Goal: Find specific page/section: Find specific page/section

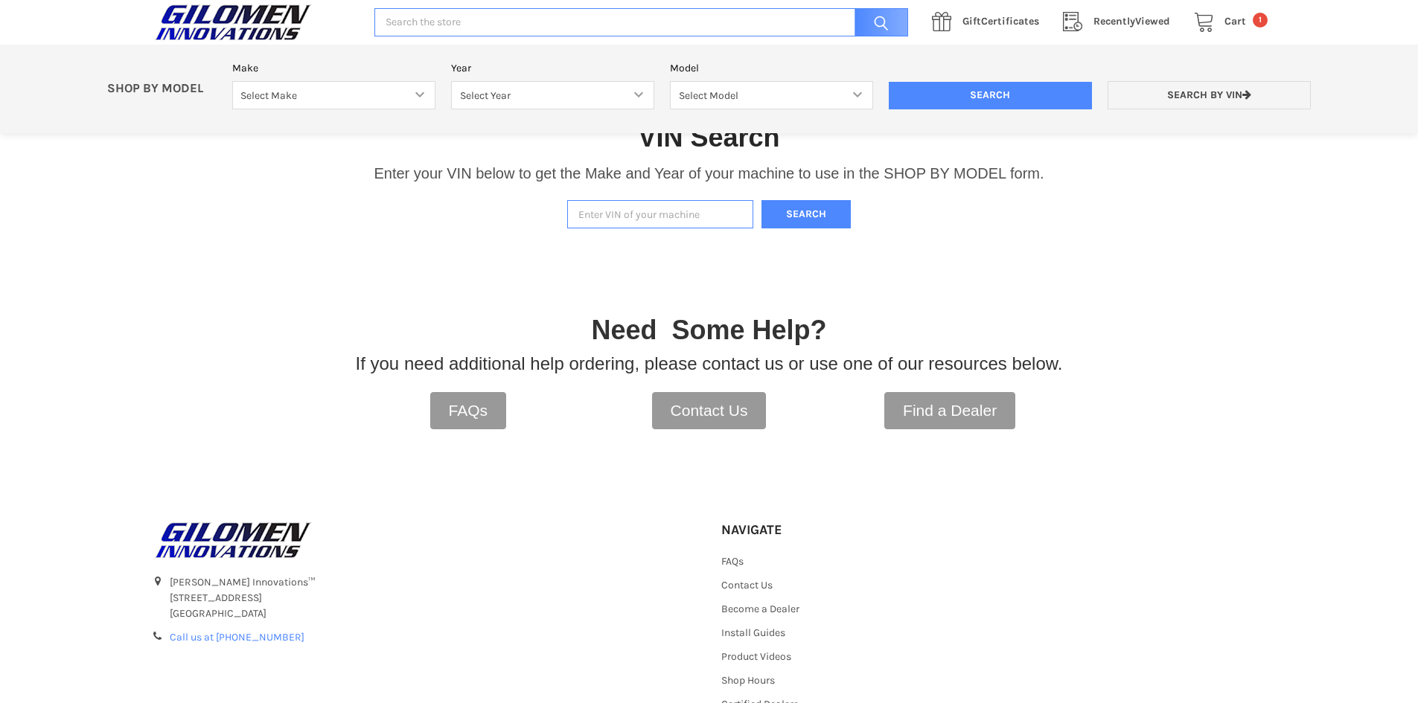
click at [689, 215] on input "Enter VIN of your machine" at bounding box center [660, 214] width 186 height 29
type input "[US_VEHICLE_IDENTIFICATION_NUMBER]"
click at [761, 200] on button "Search" at bounding box center [805, 214] width 89 height 29
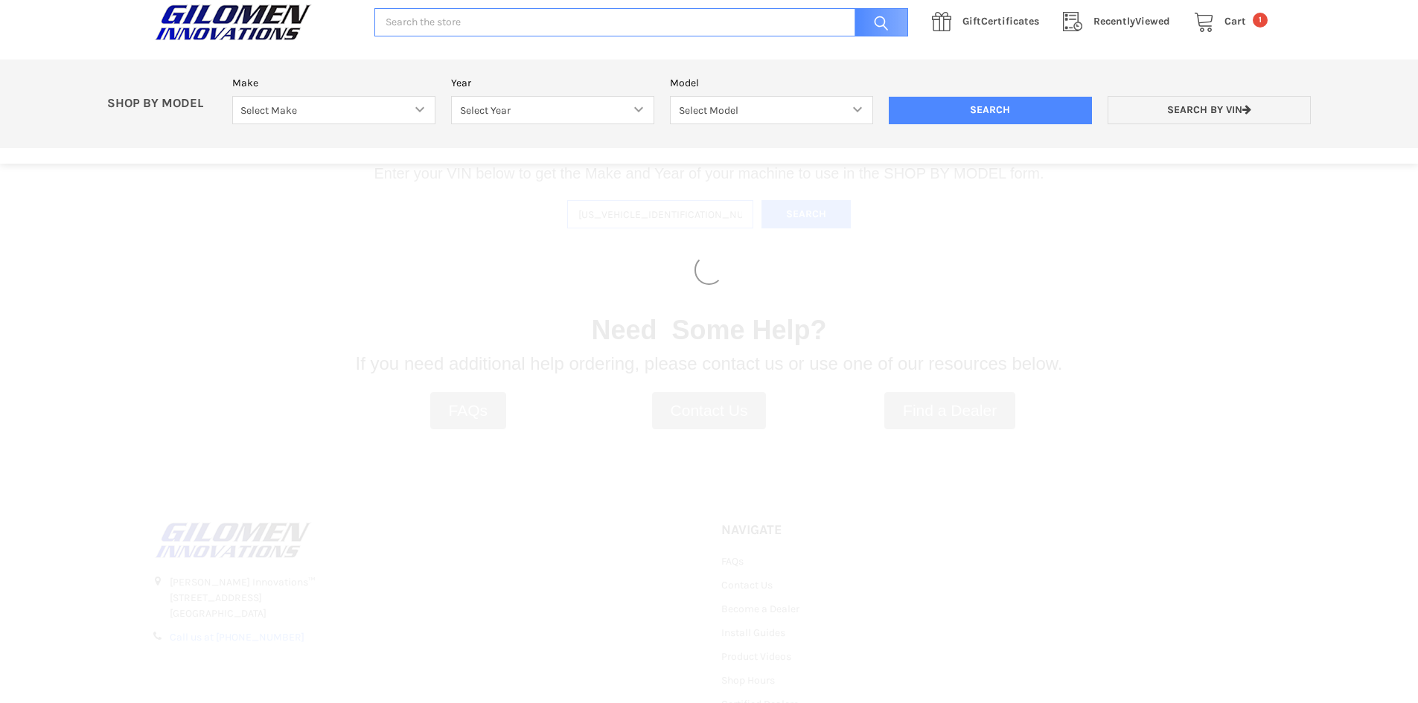
select select "330"
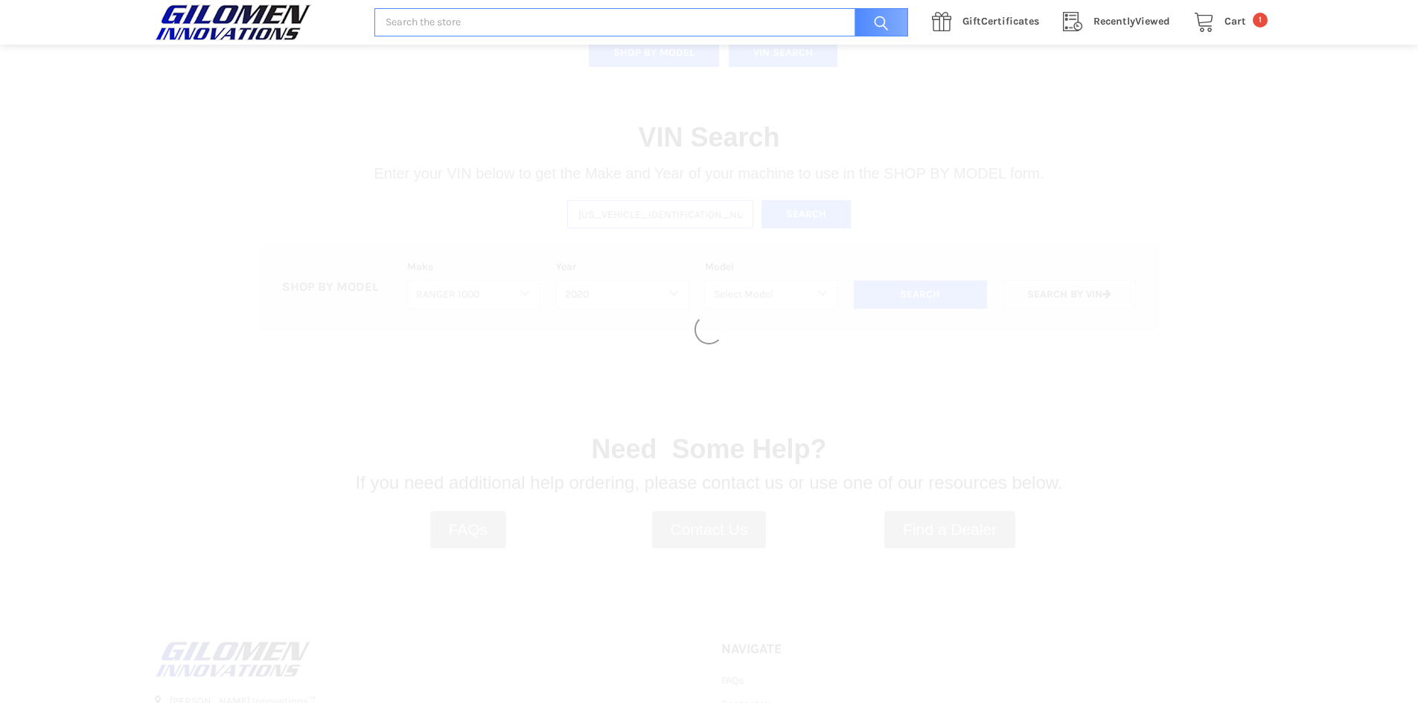
select select "363"
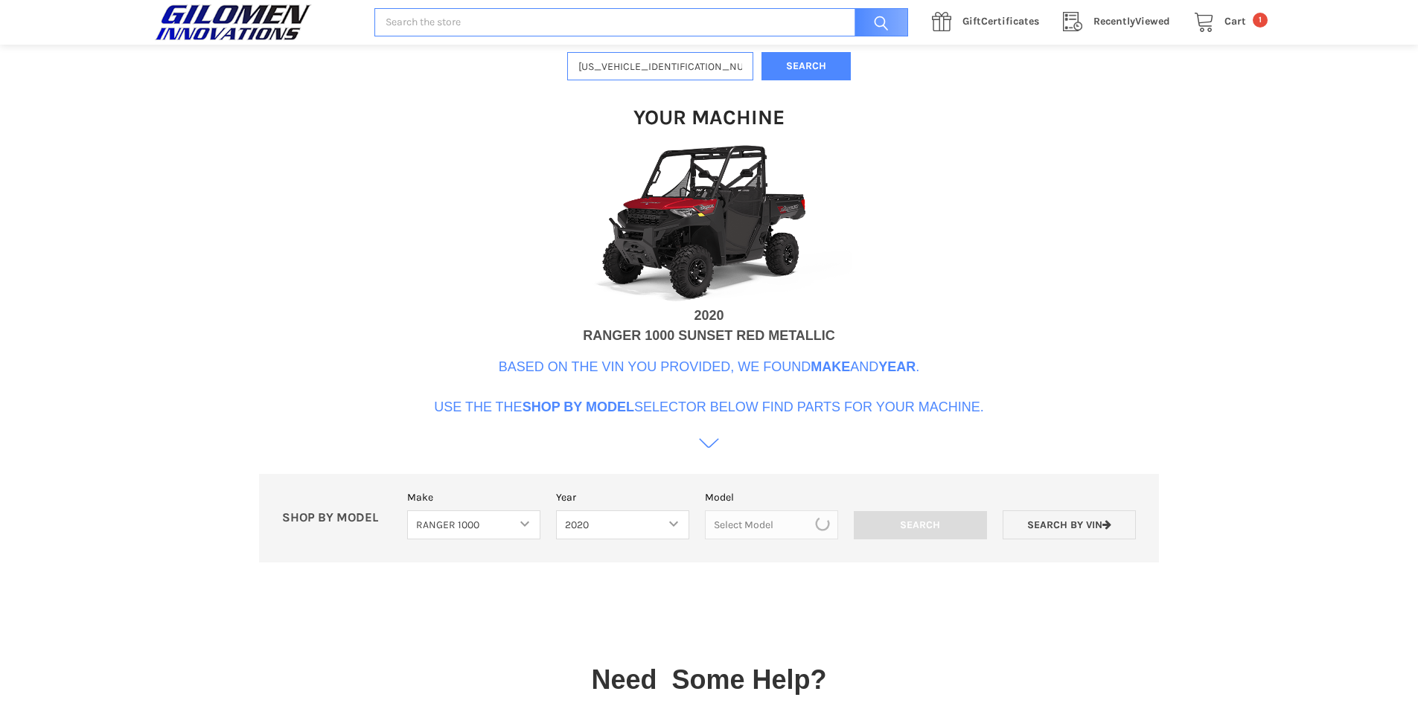
scroll to position [455, 0]
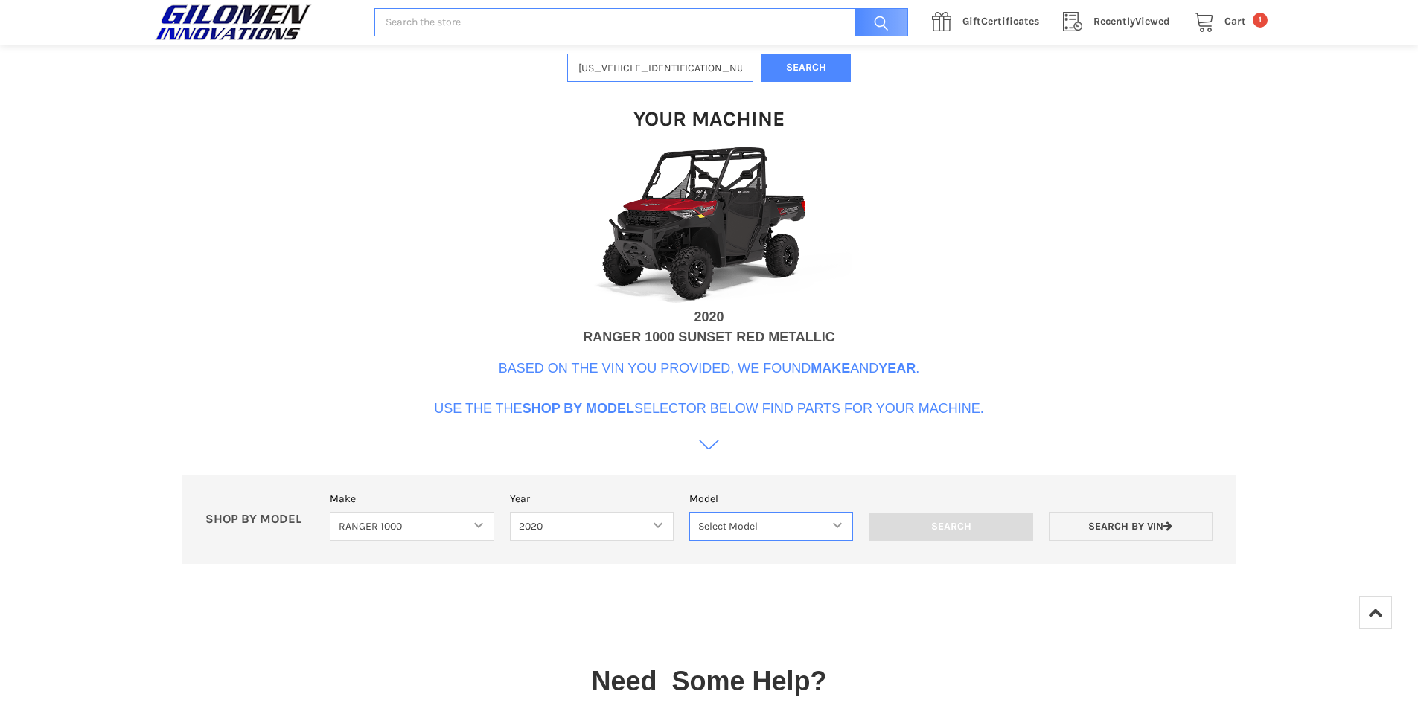
click at [809, 523] on select "Select Model Ranger 1000 Basic 61 HP Ranger 1000 Crew Basic 61 HP Ranger 1000 X…" at bounding box center [771, 526] width 164 height 29
select select "364"
click at [689, 512] on select "Select Model Ranger 1000 Basic 61 HP Ranger 1000 Crew Basic 61 HP Ranger 1000 X…" at bounding box center [771, 526] width 164 height 29
click at [923, 526] on input "Search" at bounding box center [950, 527] width 164 height 28
